Goal: Information Seeking & Learning: Stay updated

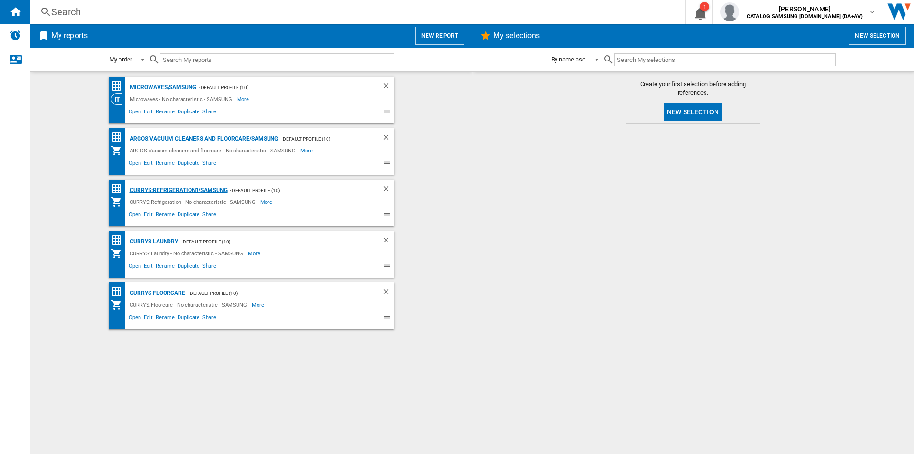
click at [219, 190] on div "CURRYS:Refrigeration1/SAMSUNG" at bounding box center [178, 190] width 100 height 12
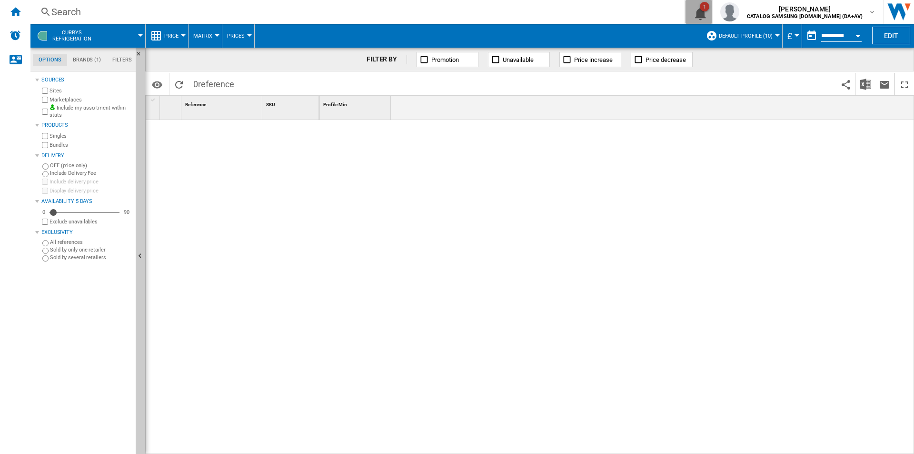
click at [705, 15] on ng-md-icon "1\a notification" at bounding box center [698, 12] width 11 height 12
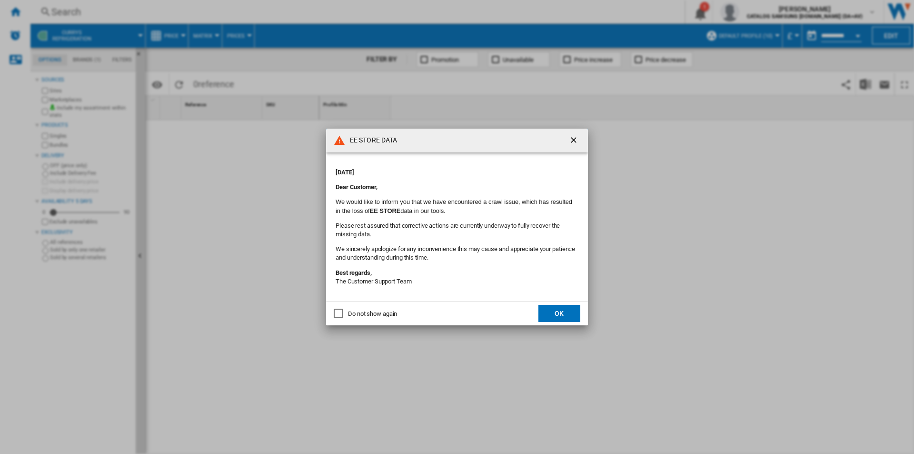
click at [354, 170] on strong "[DATE]" at bounding box center [345, 172] width 18 height 7
drag, startPoint x: 357, startPoint y: 170, endPoint x: 443, endPoint y: 306, distance: 160.5
click at [443, 306] on md-dialog-content "EE STORE DATA [DATE] Dear Customer, We would like to inform you that we have en…" at bounding box center [457, 227] width 262 height 197
click at [442, 289] on div "[DATE] Dear Customer, We would like to inform you that we have encountered a cr…" at bounding box center [457, 227] width 243 height 130
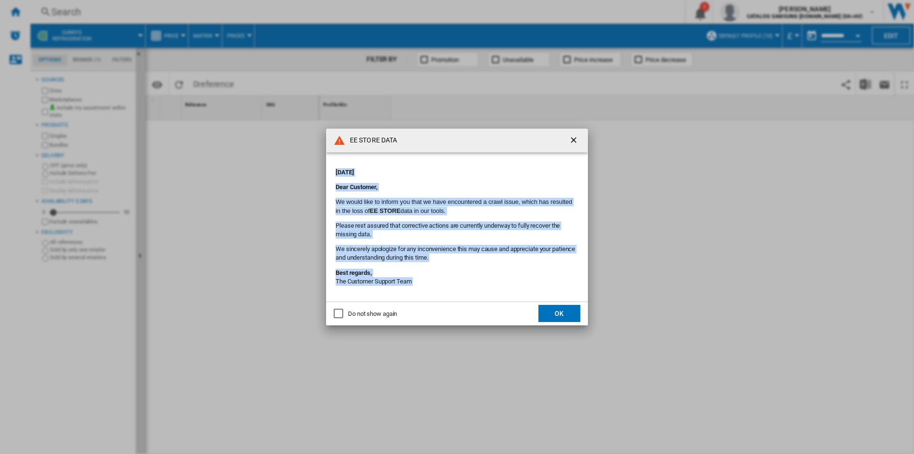
drag, startPoint x: 442, startPoint y: 289, endPoint x: 344, endPoint y: 174, distance: 151.3
click at [344, 174] on div "[DATE] Dear Customer, We would like to inform you that we have encountered a cr…" at bounding box center [457, 227] width 243 height 130
click at [344, 174] on strong "[DATE]" at bounding box center [345, 172] width 18 height 7
drag, startPoint x: 344, startPoint y: 174, endPoint x: 507, endPoint y: 327, distance: 223.7
click at [507, 327] on div "EE STORE DATA [DATE] Dear Customer, We would like to inform you that we have en…" at bounding box center [457, 227] width 914 height 454
